Goal: Register for event/course

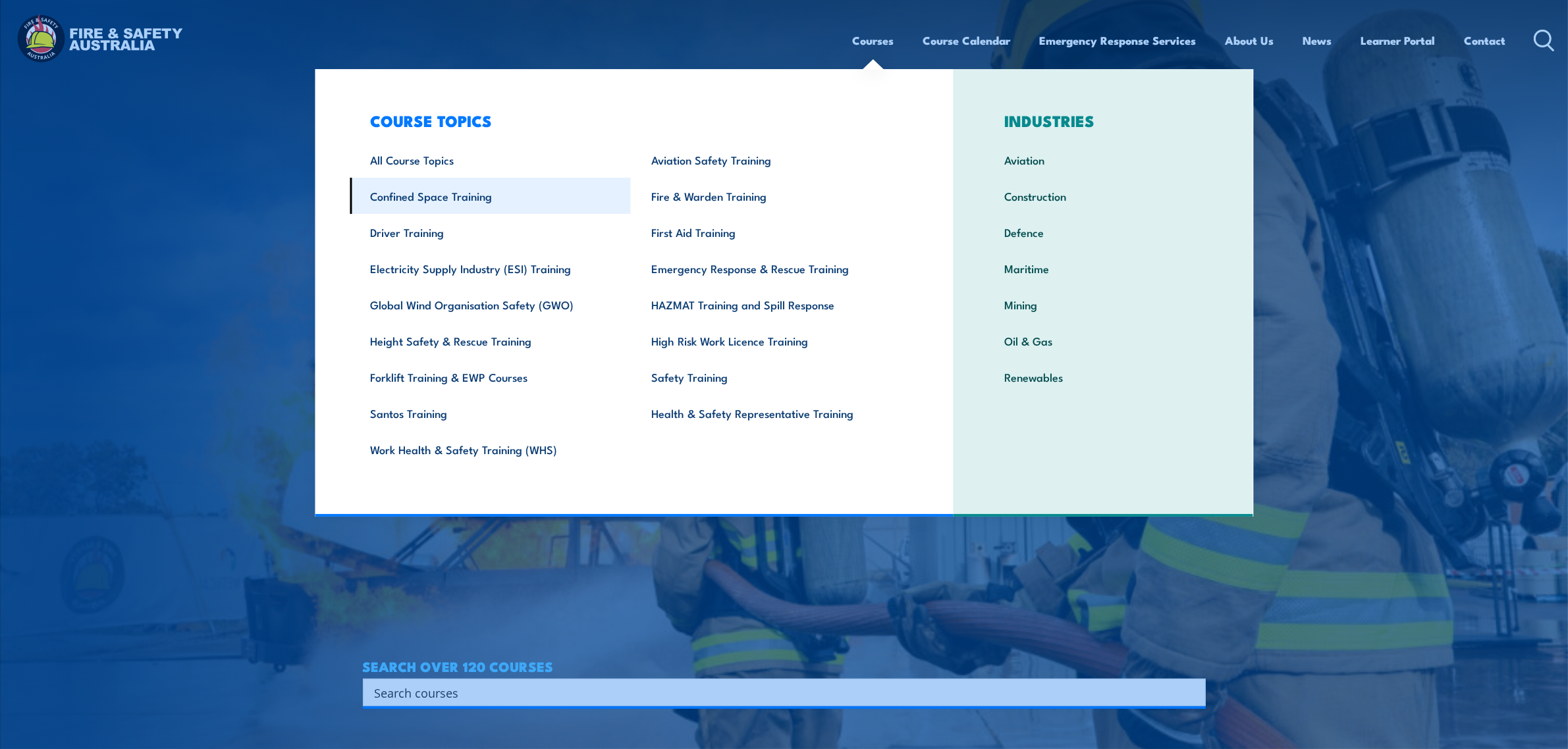
click at [422, 195] on link "Confined Space Training" at bounding box center [490, 195] width 282 height 36
click at [280, 383] on section "WORKPLACE SAFETY TRAINING EMERGENCY RESPONSE AUSTRALIA-WIDE SEARCH OVER 120 COU…" at bounding box center [784, 374] width 1568 height 749
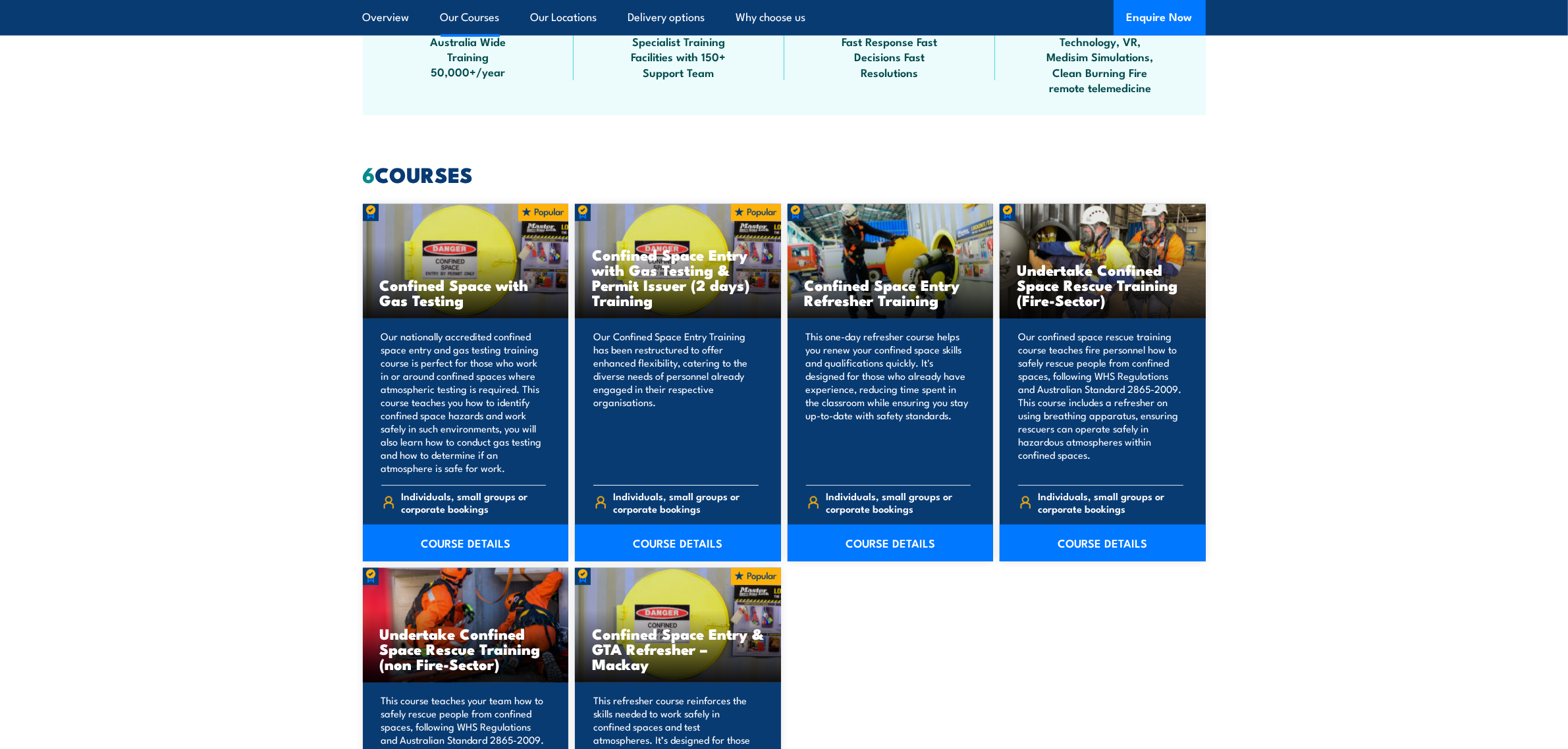
scroll to position [905, 0]
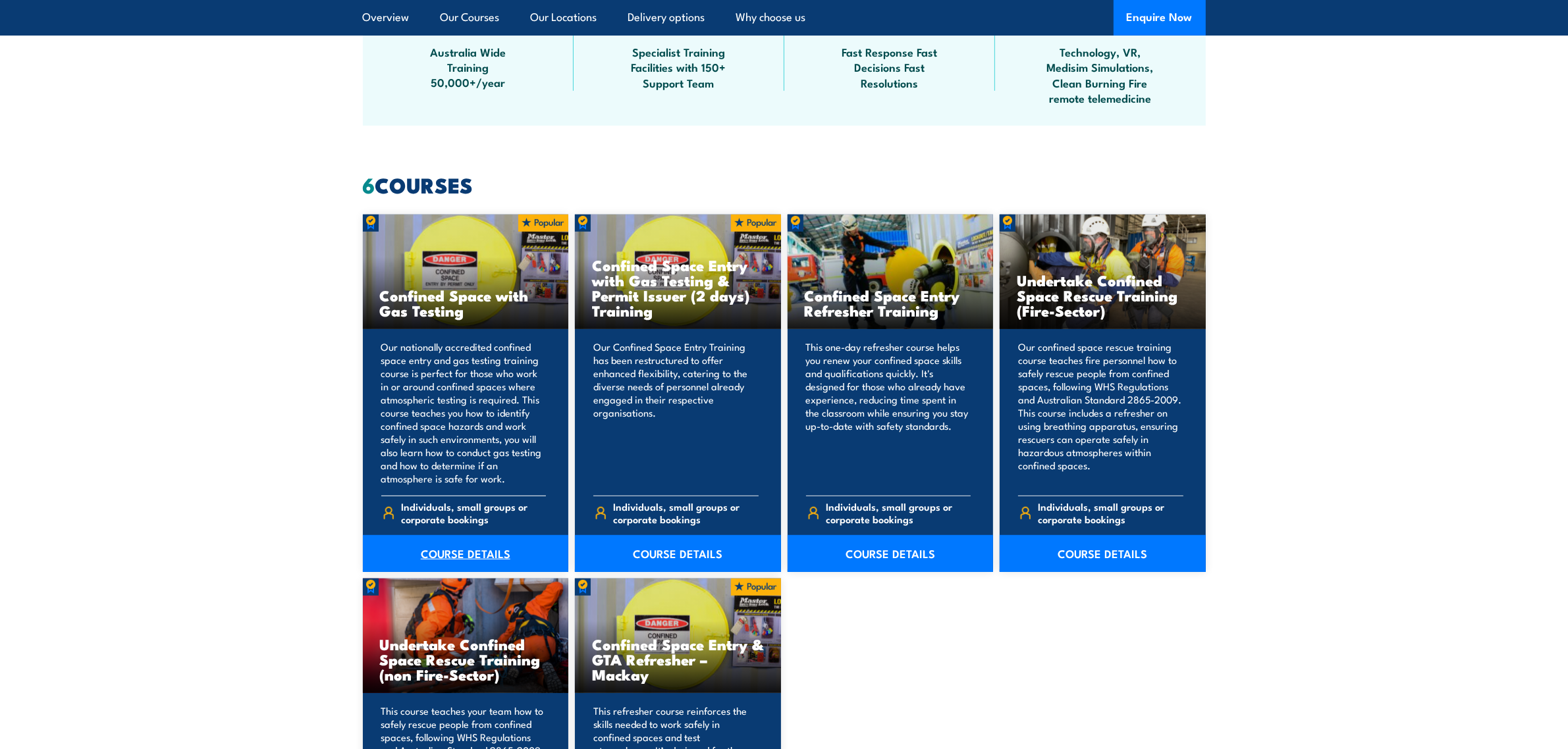
click at [472, 557] on link "COURSE DETAILS" at bounding box center [465, 554] width 206 height 37
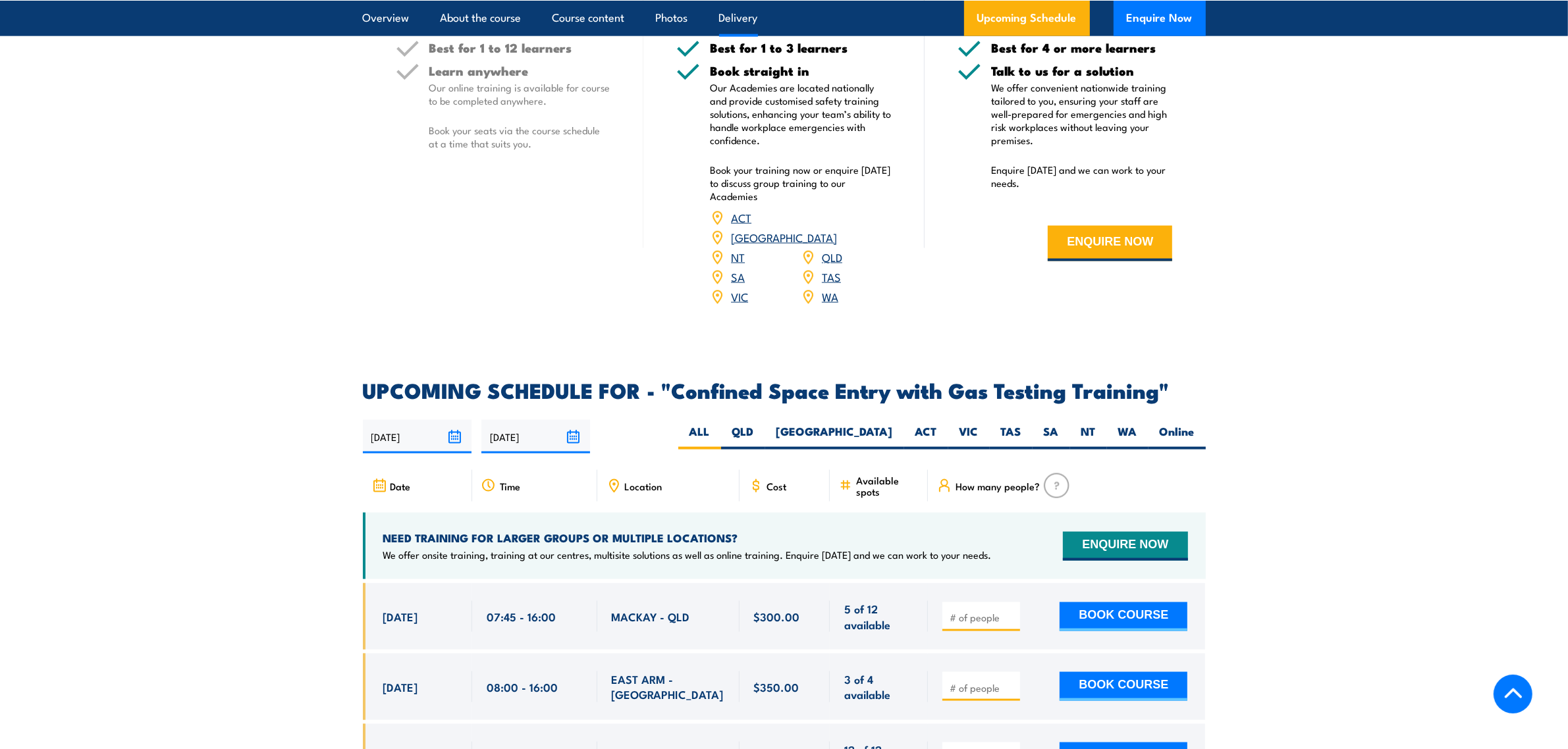
scroll to position [2551, 0]
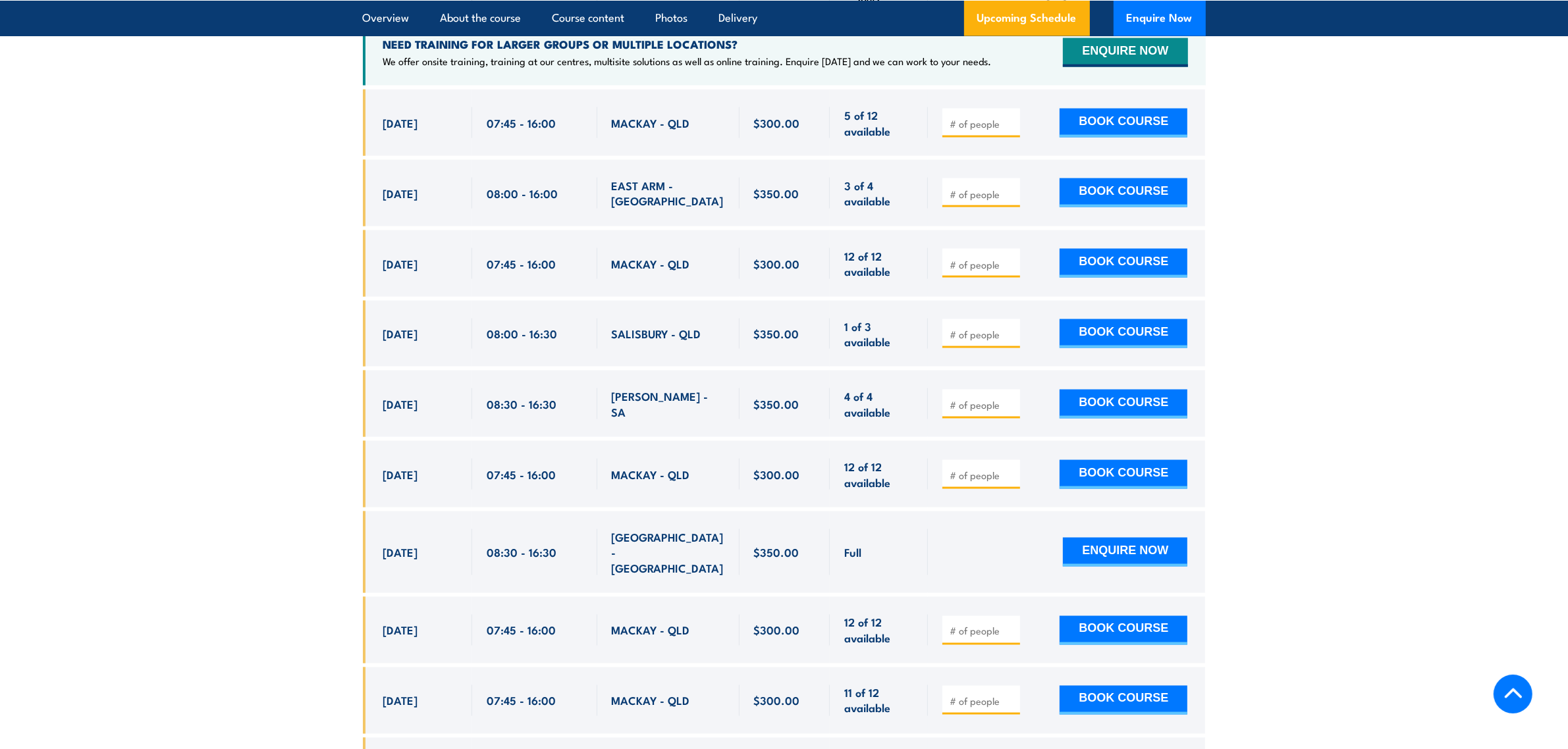
click at [959, 468] on input "number" at bounding box center [982, 475] width 66 height 13
type input "1"
click at [1073, 444] on div "1 BOOK COURSE" at bounding box center [1067, 474] width 277 height 67
click at [1083, 462] on button "BOOK COURSE" at bounding box center [1124, 474] width 128 height 29
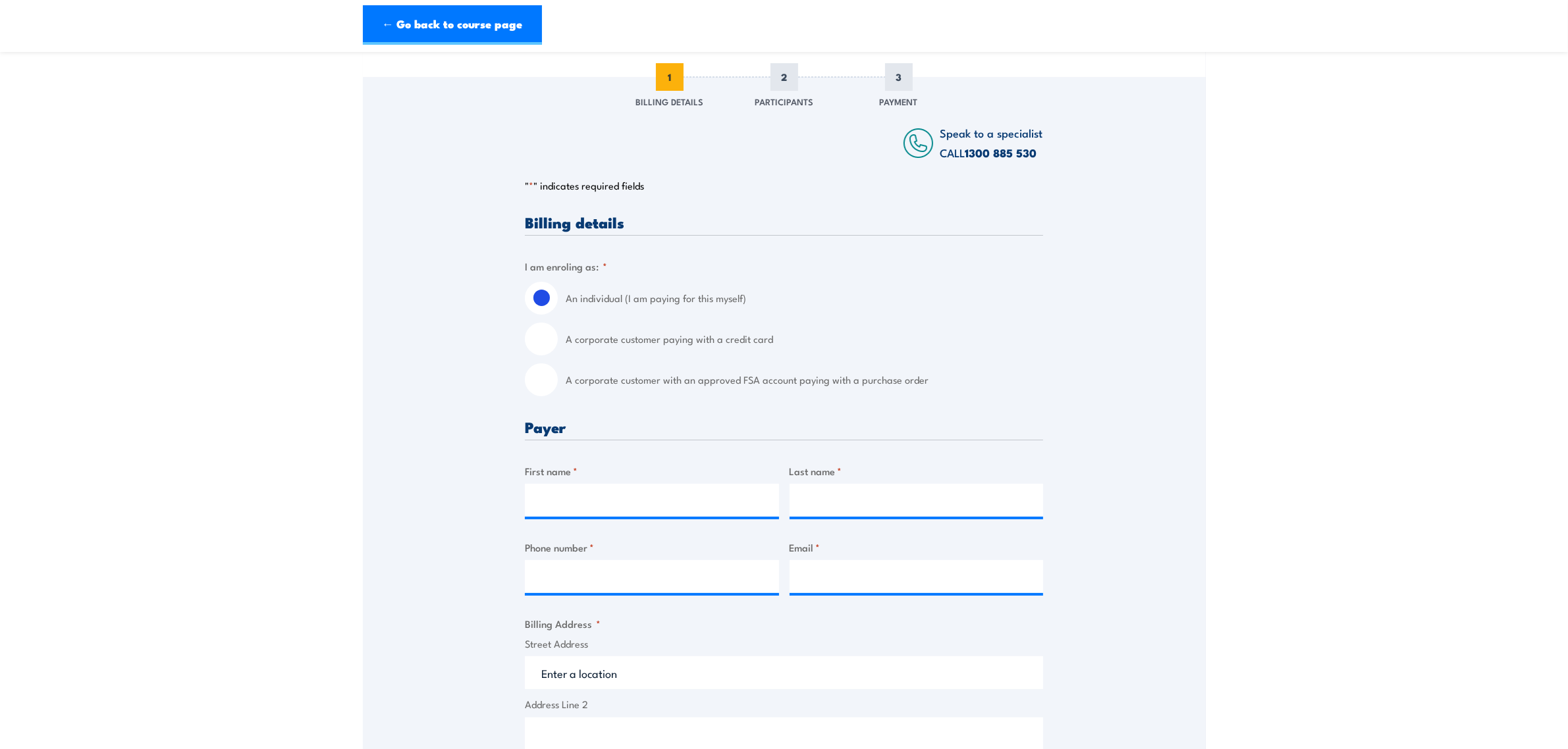
scroll to position [329, 0]
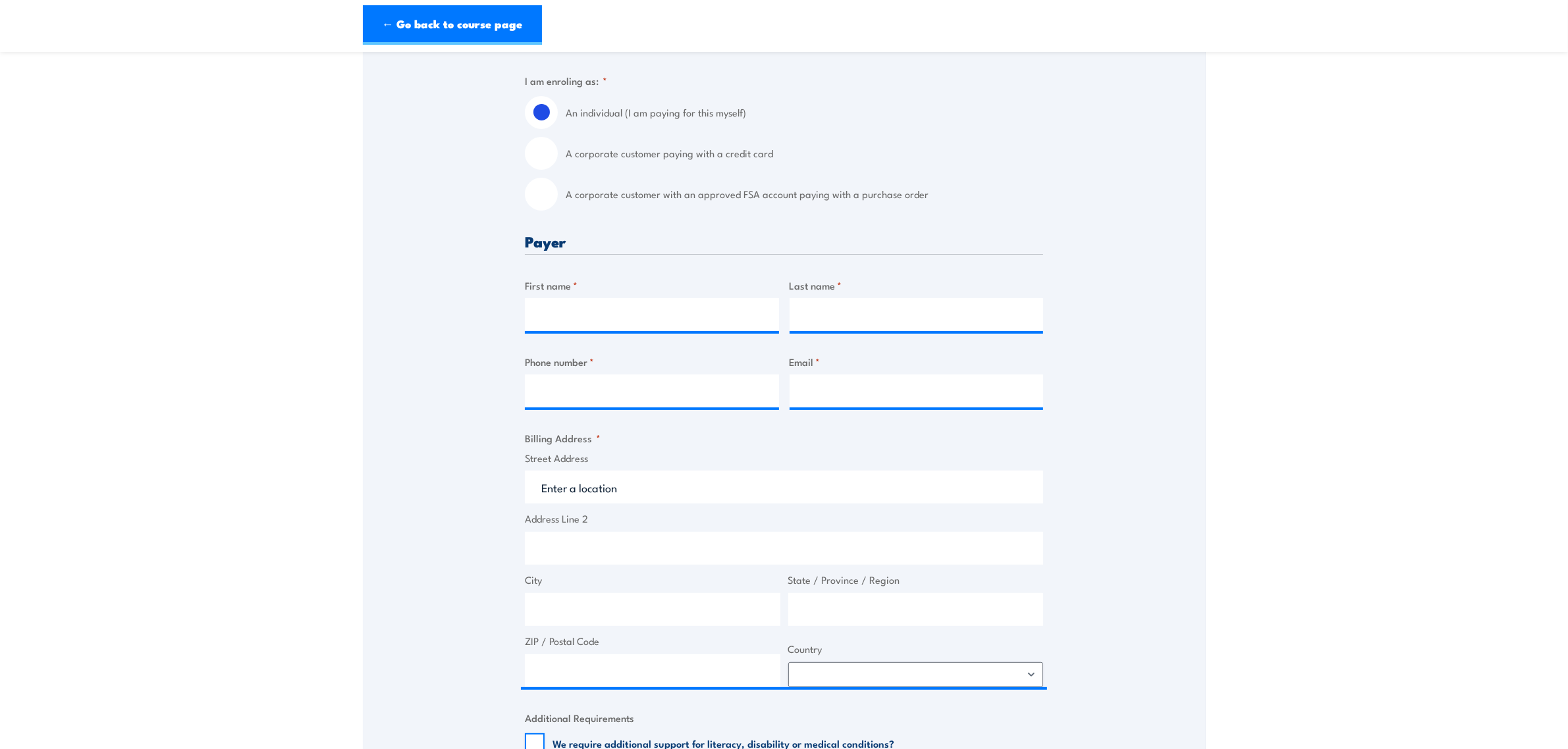
click at [608, 179] on div "An individual (I am paying for this myself) A corporate customer paying with a …" at bounding box center [784, 153] width 519 height 114
click at [606, 198] on label "A corporate customer with an approved FSA account paying with a purchase order" at bounding box center [804, 194] width 478 height 33
click at [558, 198] on input "A corporate customer with an approved FSA account paying with a purchase order" at bounding box center [540, 194] width 33 height 33
radio input "true"
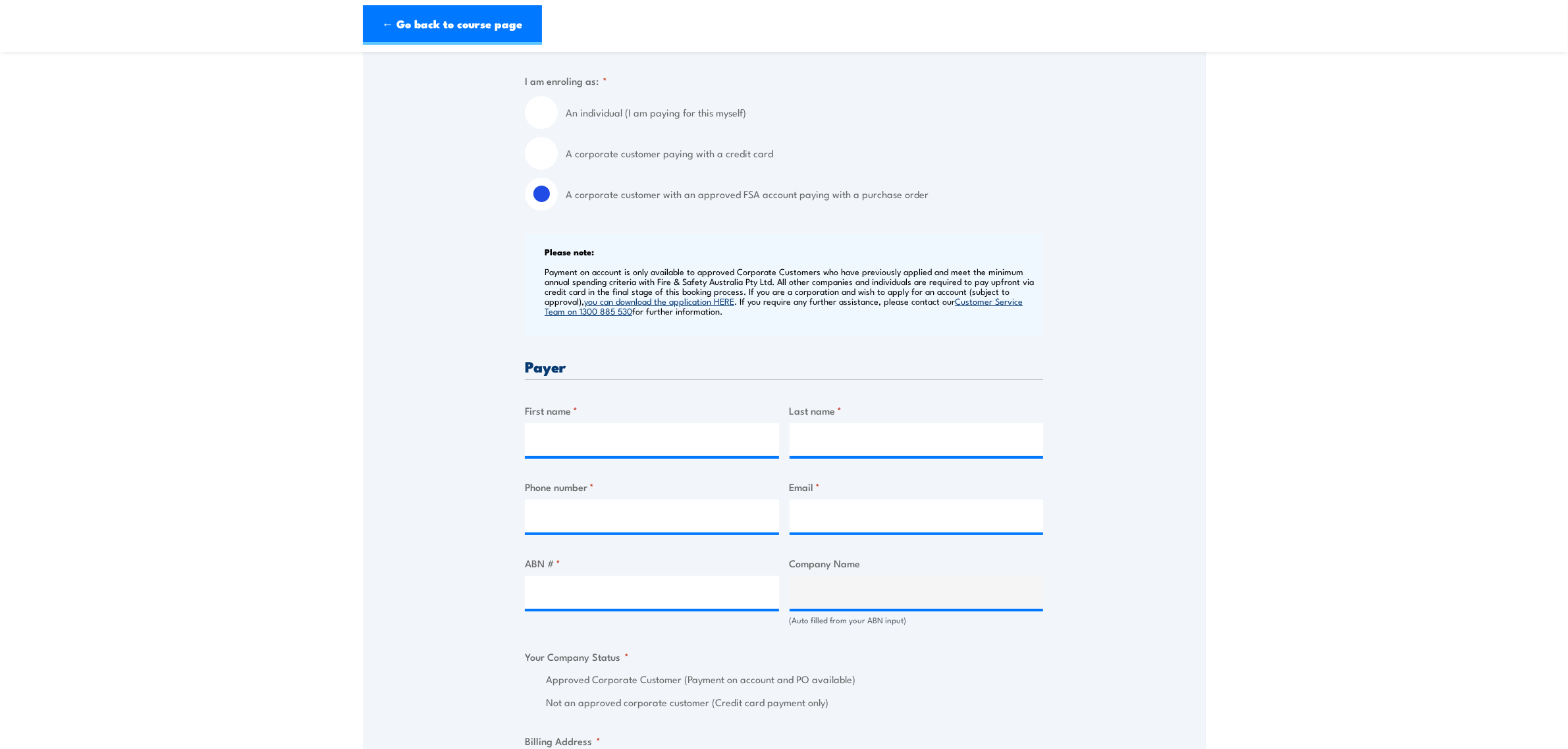
click at [593, 625] on div "ABN # *" at bounding box center [652, 591] width 254 height 70
click at [601, 609] on input "ABN # *" at bounding box center [652, 592] width 254 height 33
paste input "46670102879"
type input "46670102879"
type input "GEOGRACE AUTOMOTIVE PTY LTD"
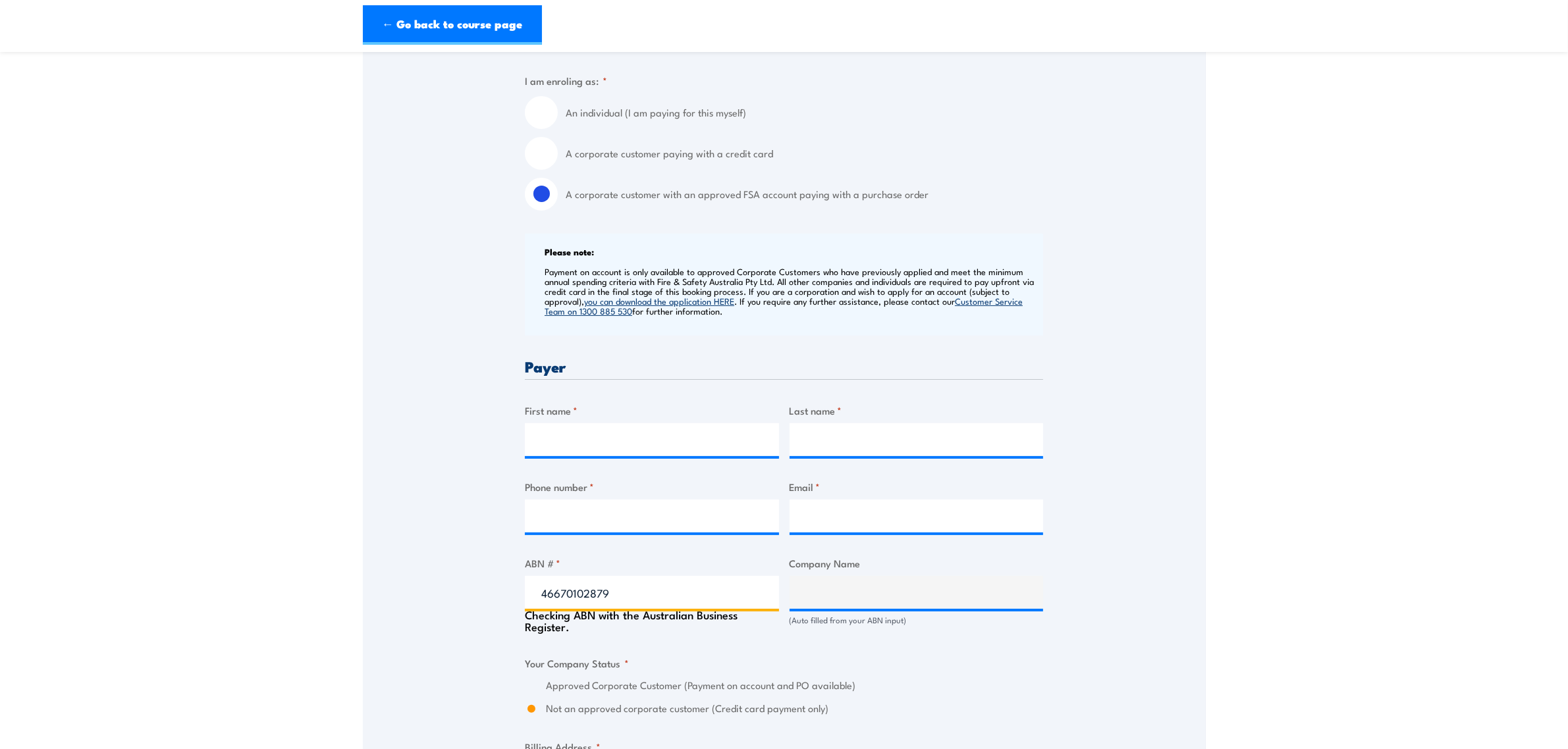
radio input "true"
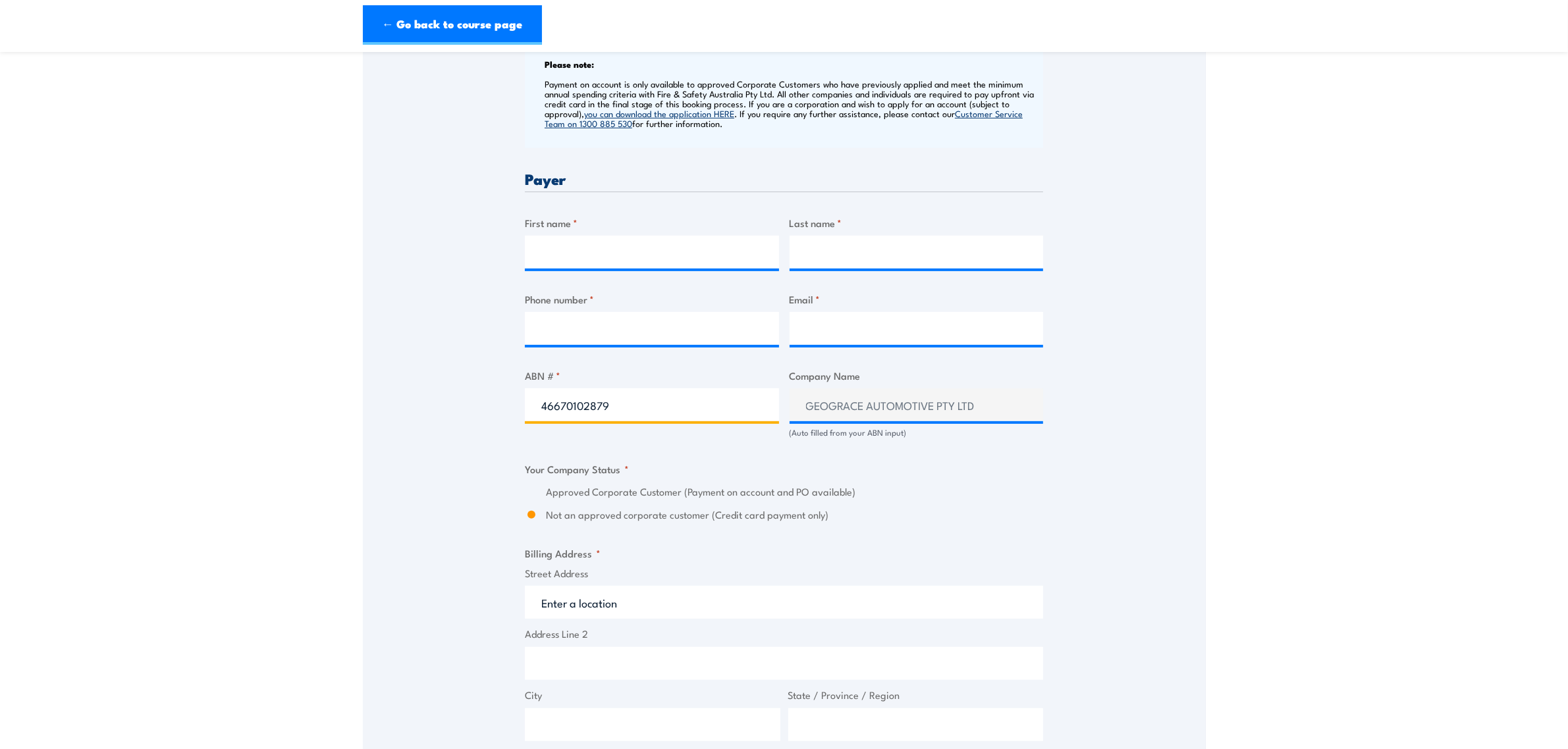
scroll to position [576, 0]
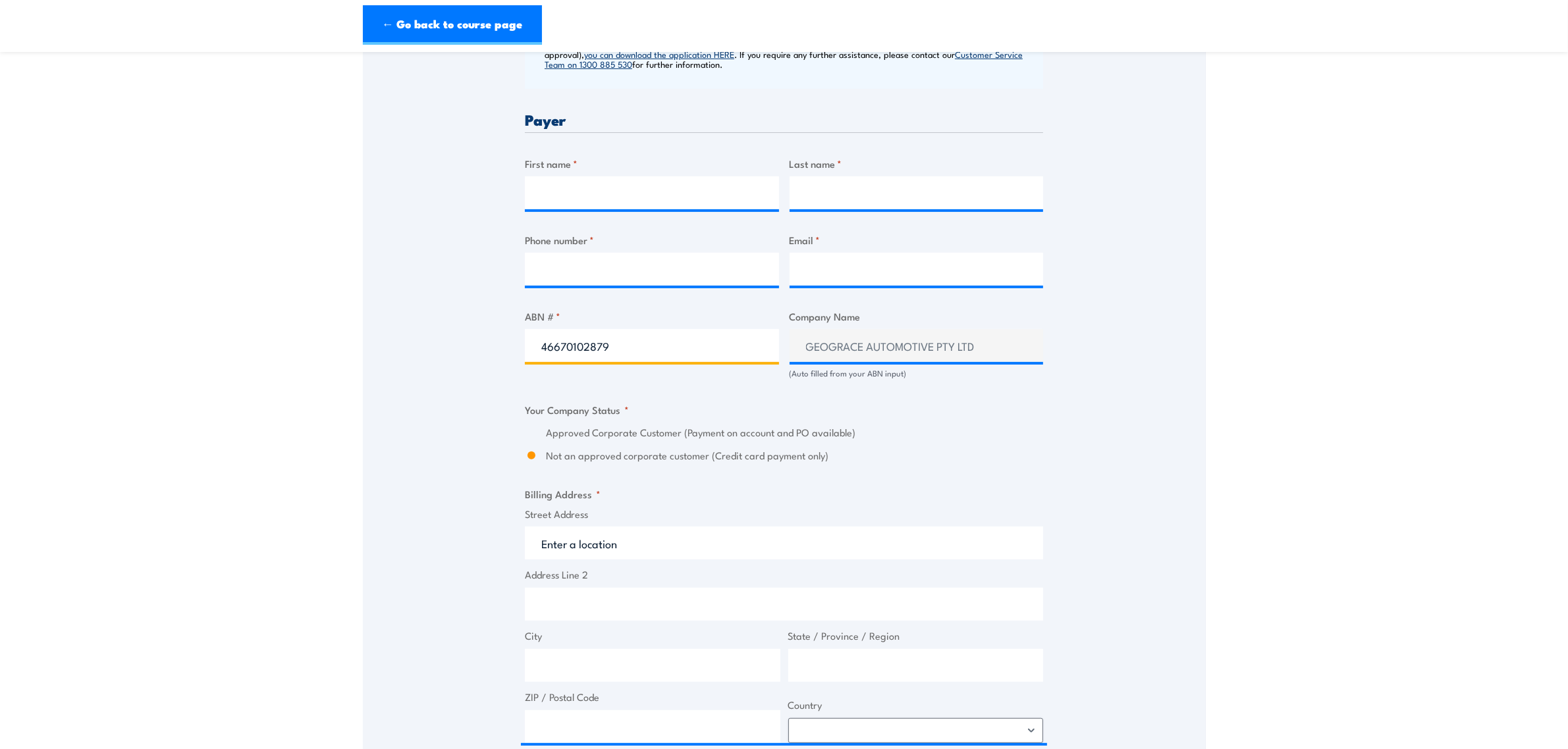
type input "46670102879"
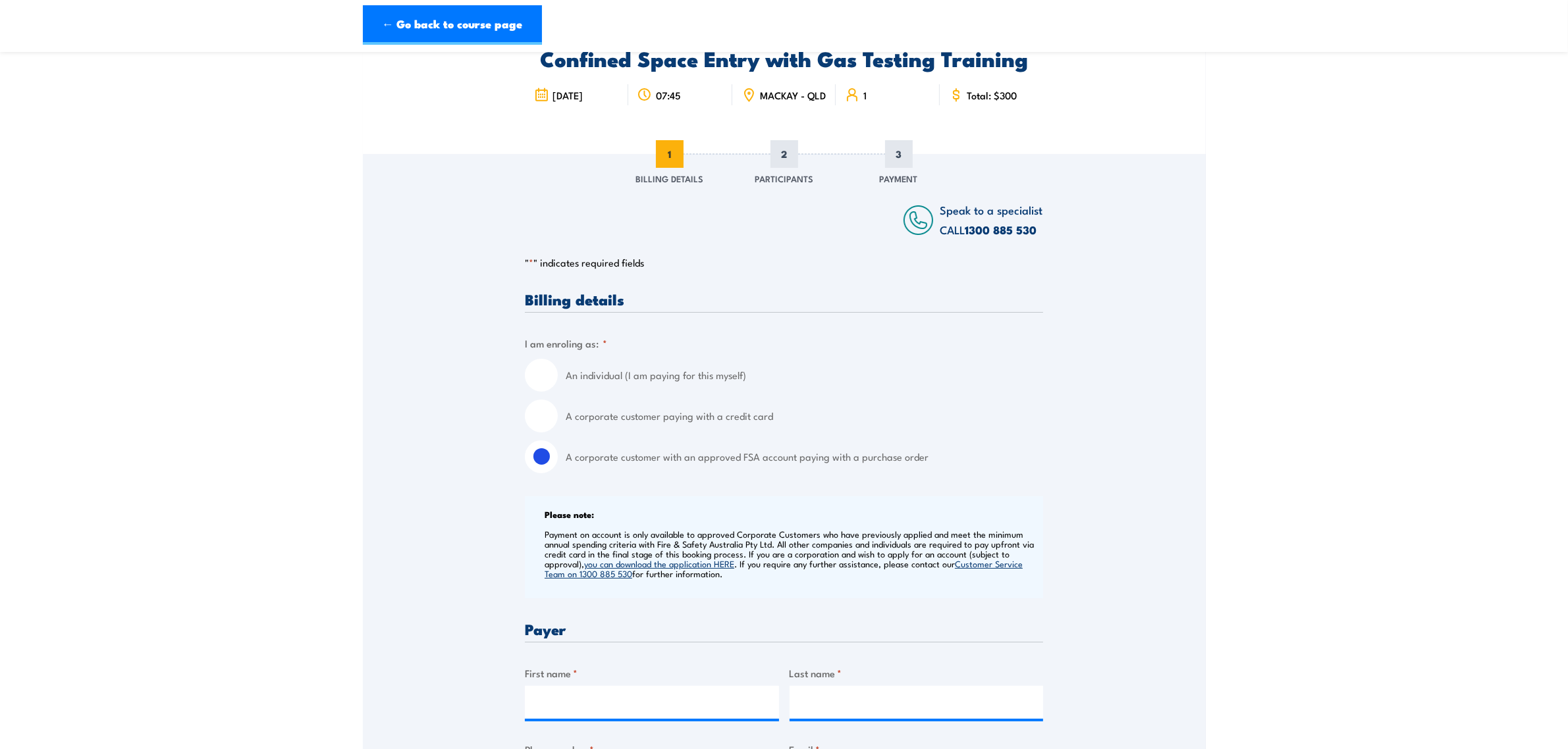
scroll to position [0, 0]
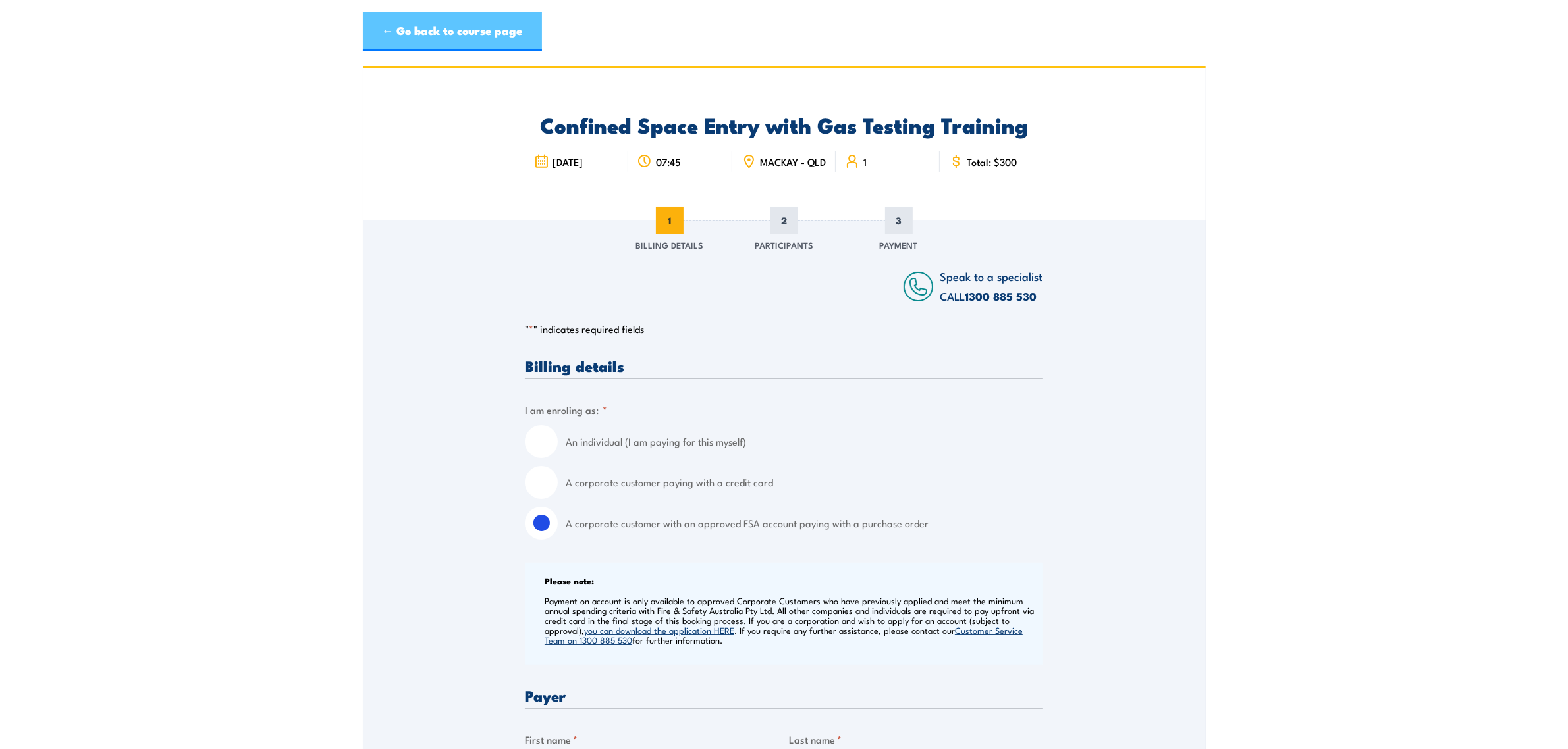
click at [478, 27] on link "← Go back to course page" at bounding box center [452, 31] width 179 height 39
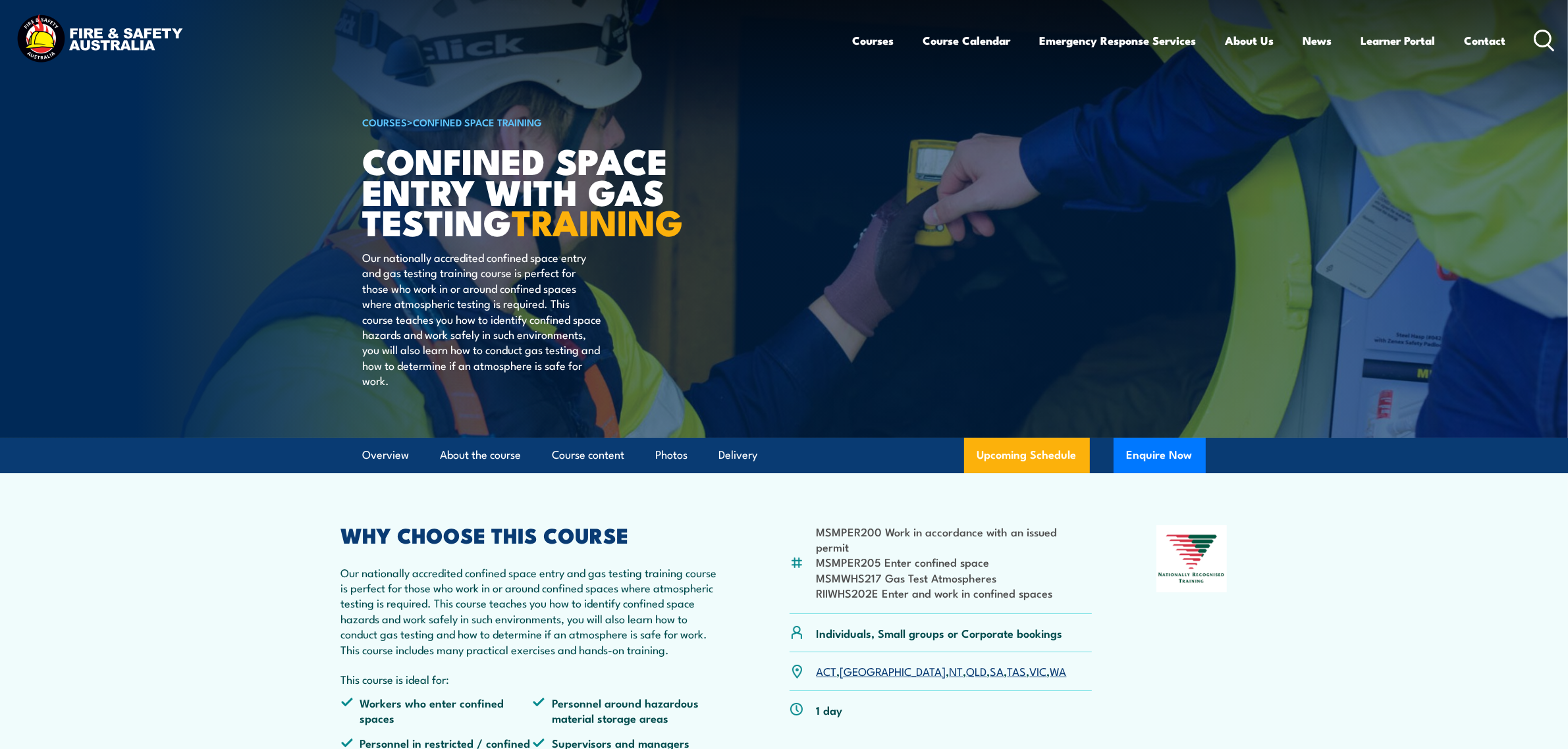
click at [1543, 38] on icon at bounding box center [1544, 40] width 21 height 22
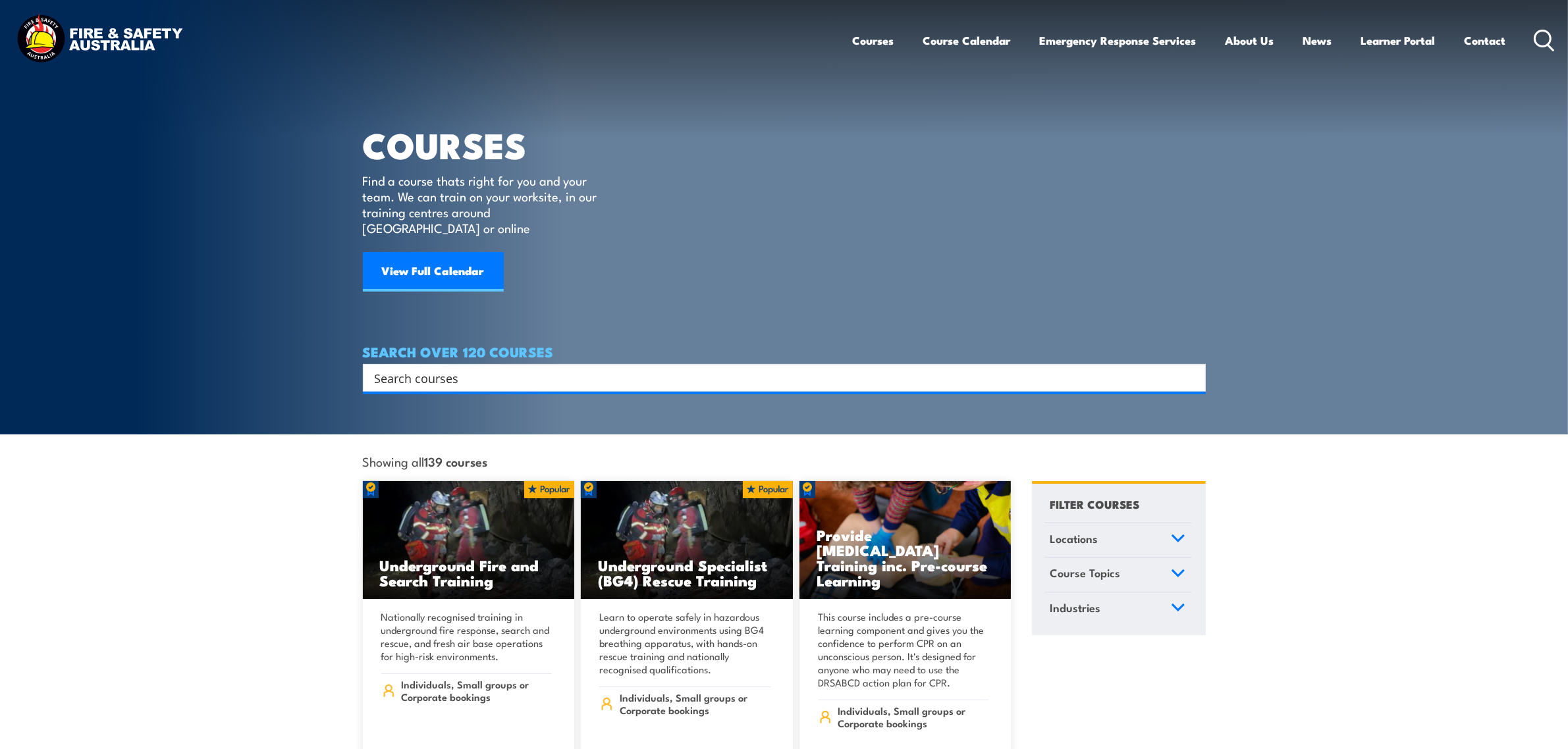
click at [762, 368] on input "Search input" at bounding box center [776, 378] width 802 height 20
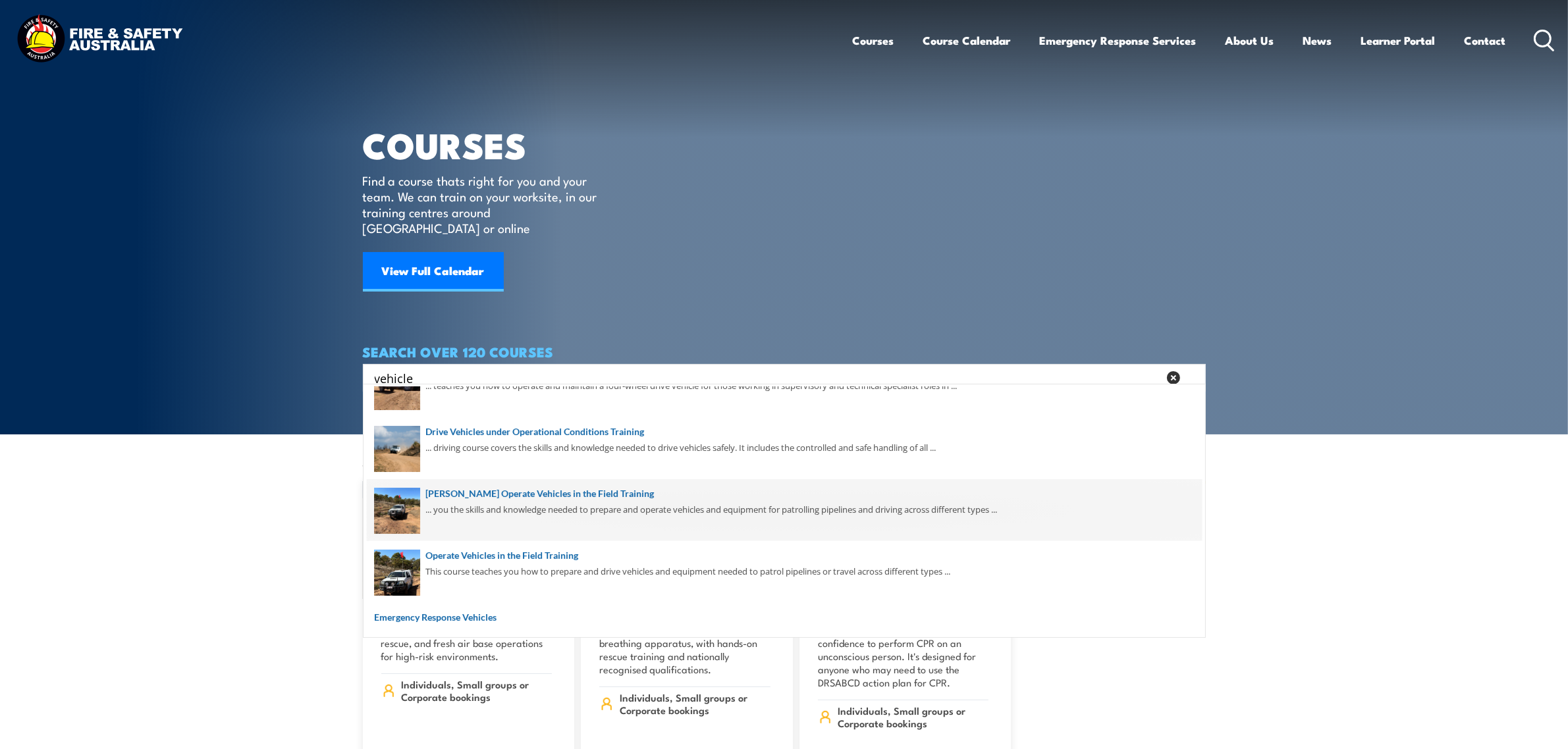
scroll to position [94, 0]
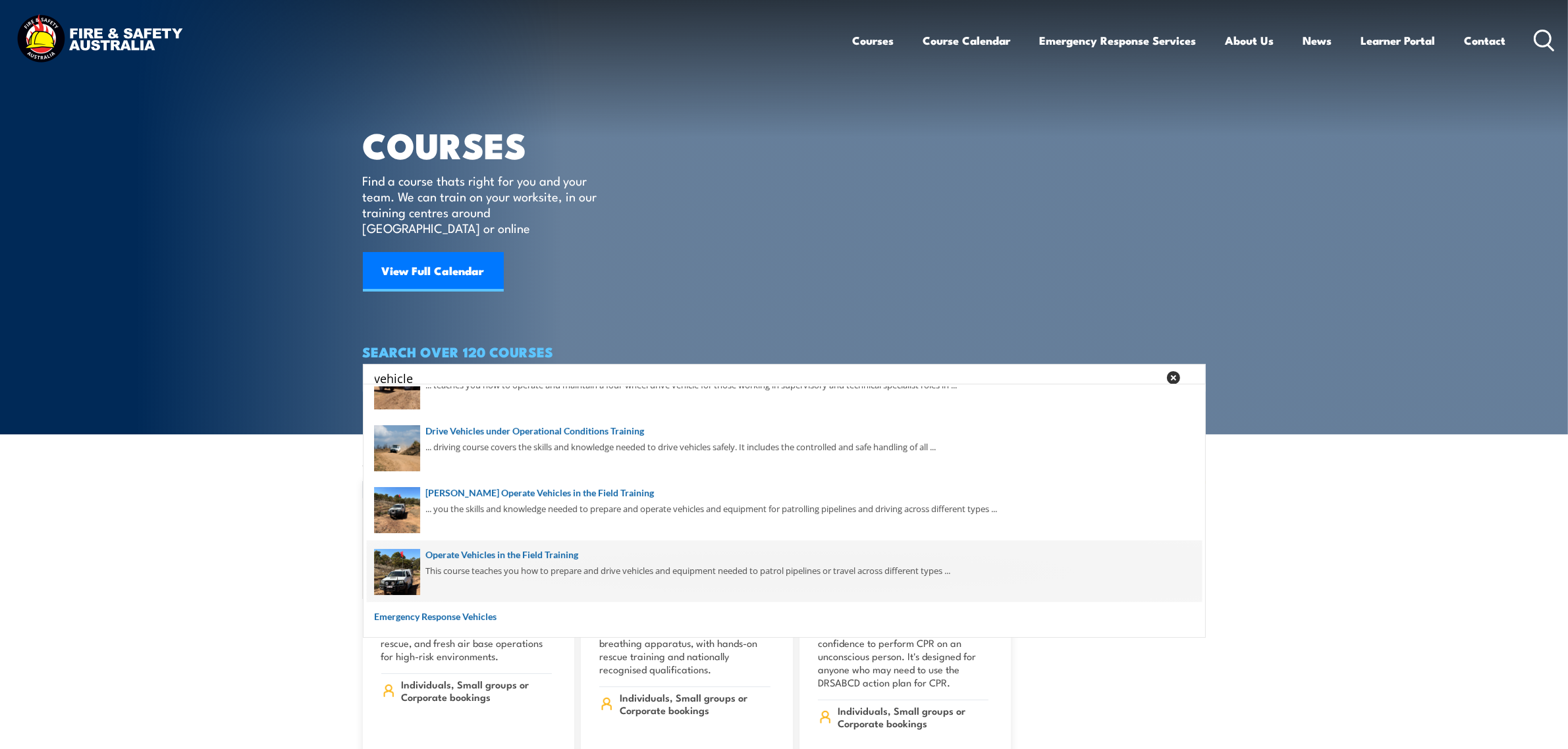
type input "vehicle"
click at [587, 564] on span at bounding box center [784, 571] width 835 height 62
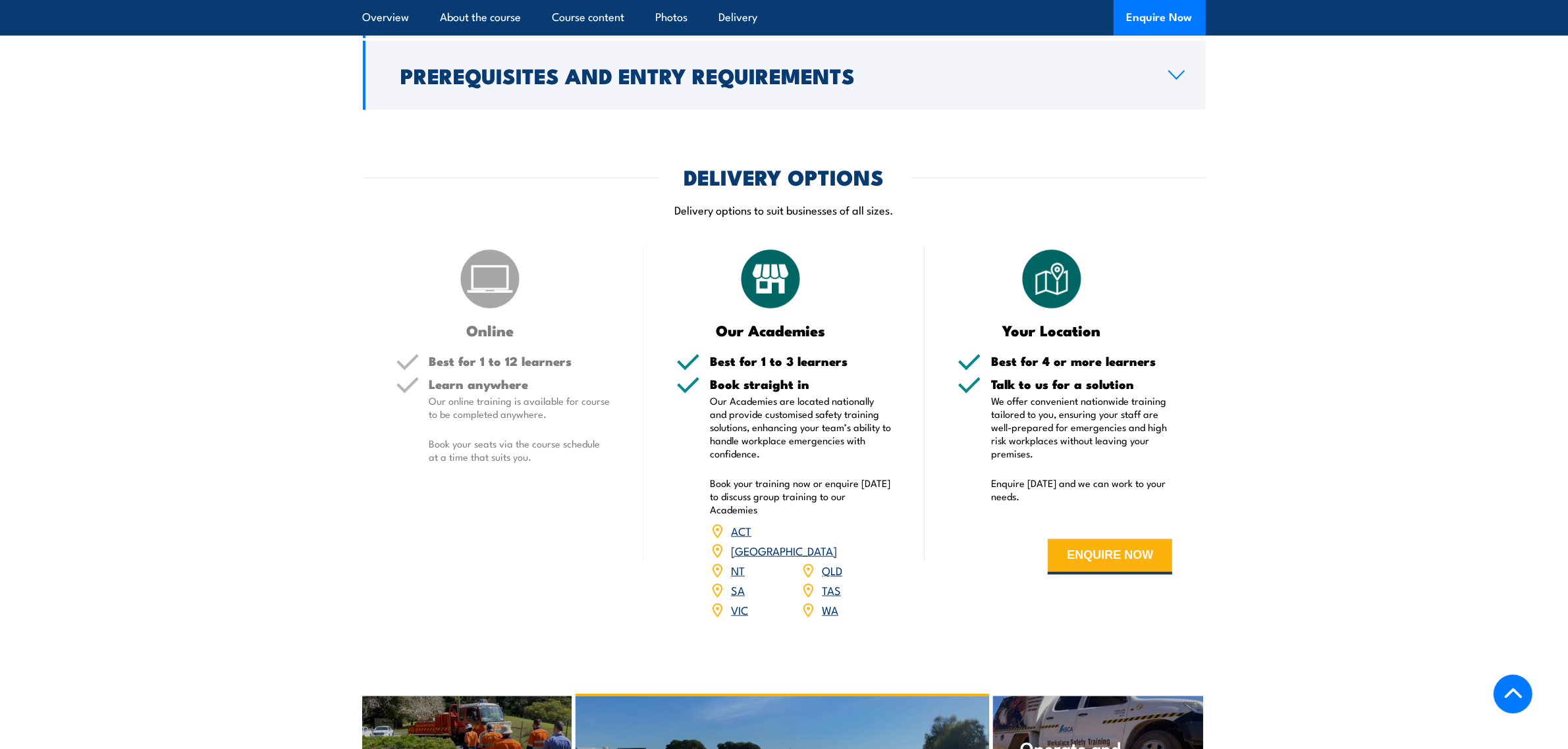
scroll to position [1893, 0]
